Goal: Information Seeking & Learning: Understand process/instructions

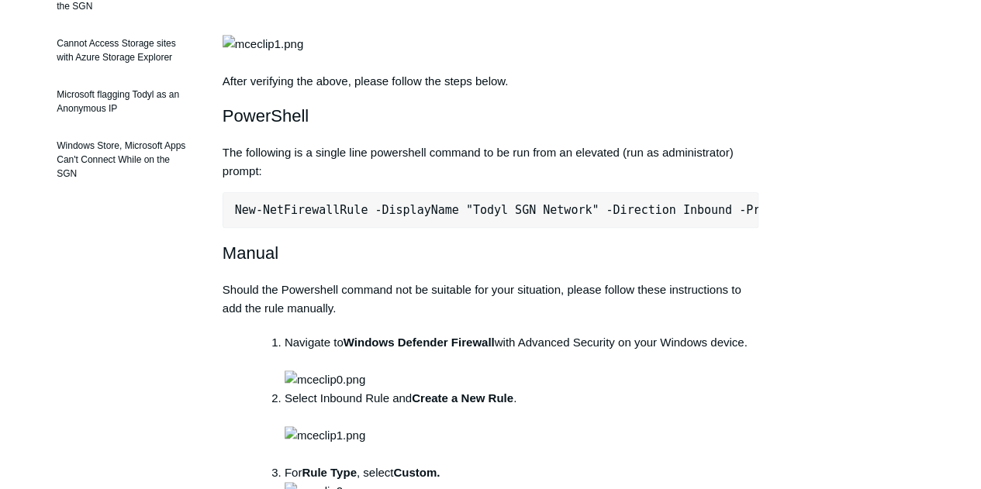
click at [292, 228] on pre "New-NetFirewallRule -DisplayName "Todyl SGN Network" -Direction Inbound -Progra…" at bounding box center [491, 210] width 536 height 36
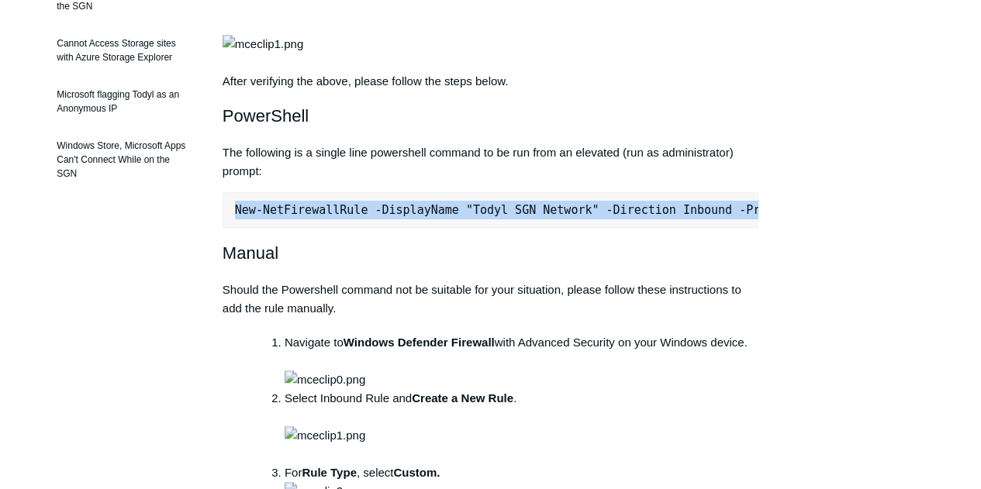
click at [292, 228] on pre "New-NetFirewallRule -DisplayName "Todyl SGN Network" -Direction Inbound -Progra…" at bounding box center [491, 210] width 536 height 36
copy div "New-NetFirewallRule -DisplayName "Todyl SGN Network" -Direction Inbound -Progra…"
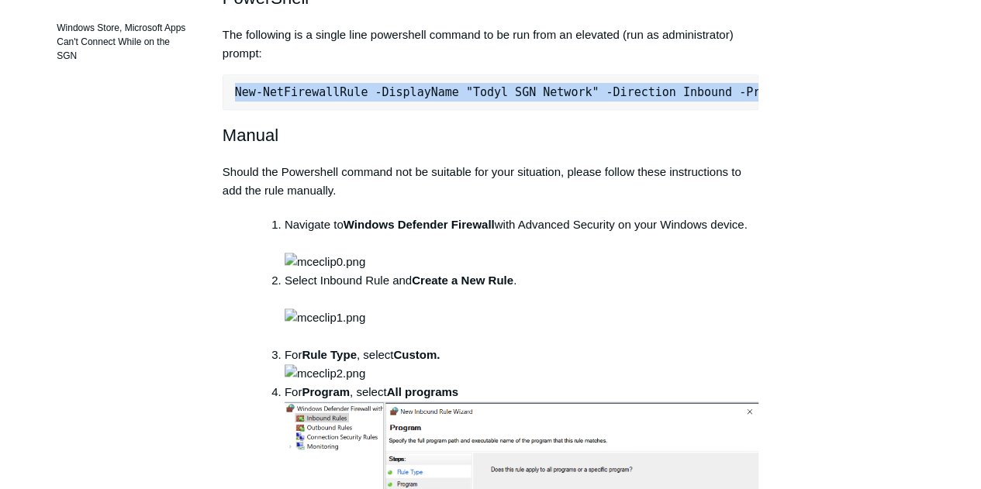
scroll to position [552, 0]
copy div "New-NetFirewallRule -DisplayName "Todyl SGN Network" -Direction Inbound -Progra…"
